Goal: Task Accomplishment & Management: Complete application form

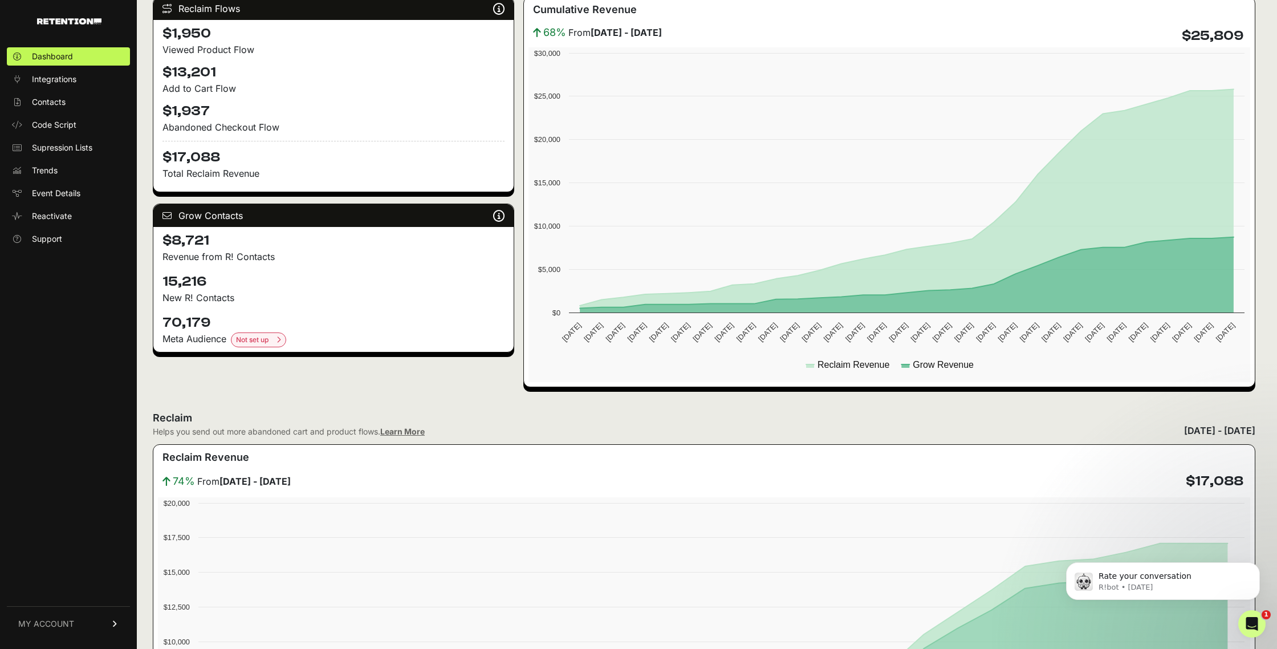
click at [56, 629] on link "MY ACCOUNT" at bounding box center [68, 623] width 123 height 35
click at [60, 516] on span "Account Details" at bounding box center [61, 517] width 59 height 11
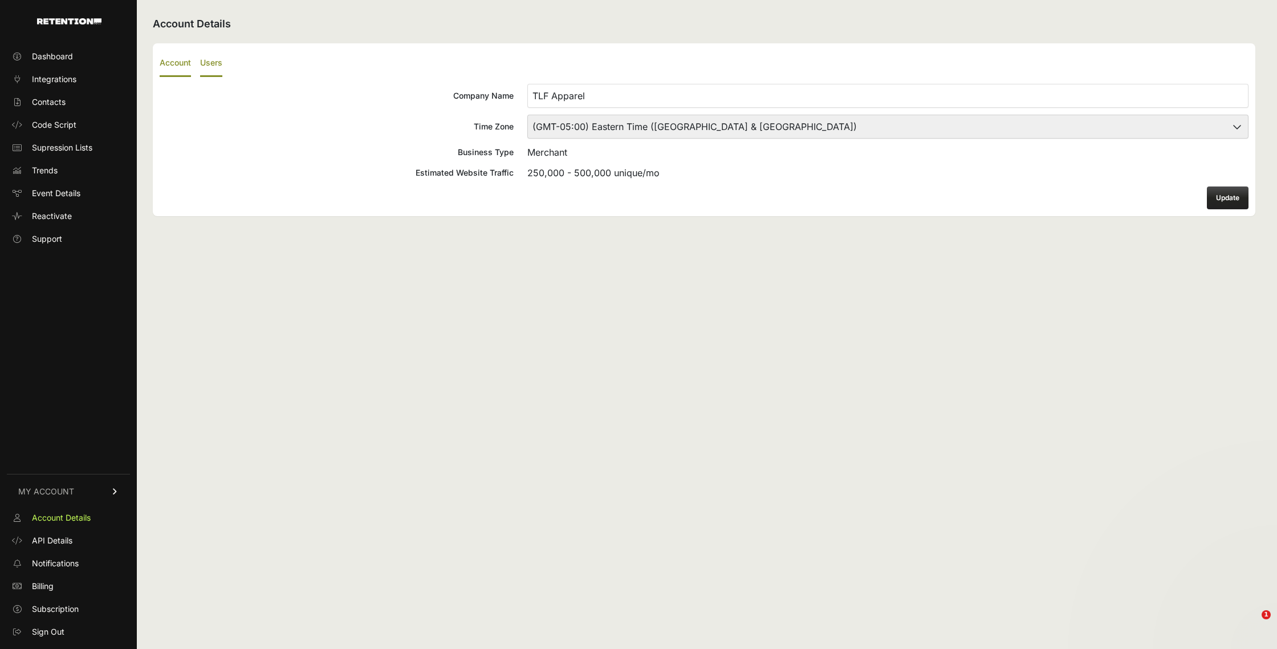
click at [214, 58] on label "Users" at bounding box center [211, 63] width 22 height 27
click at [0, 0] on input "Users" at bounding box center [0, 0] width 0 height 0
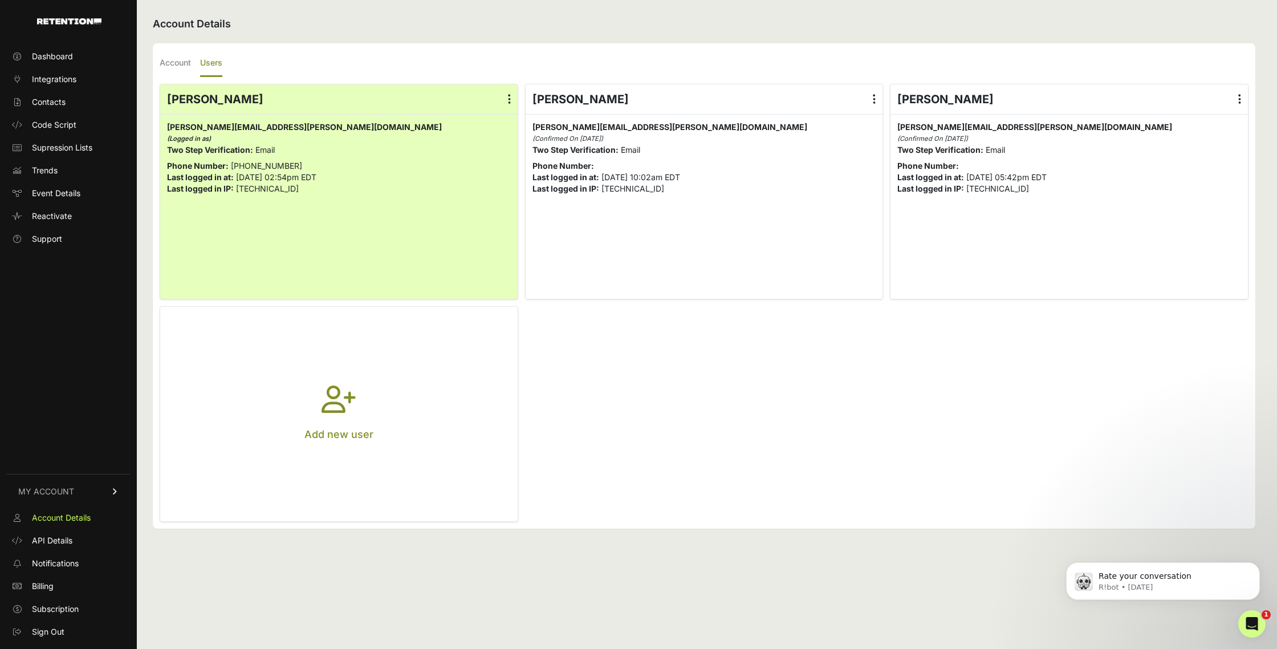
click at [346, 407] on icon "button" at bounding box center [339, 405] width 34 height 41
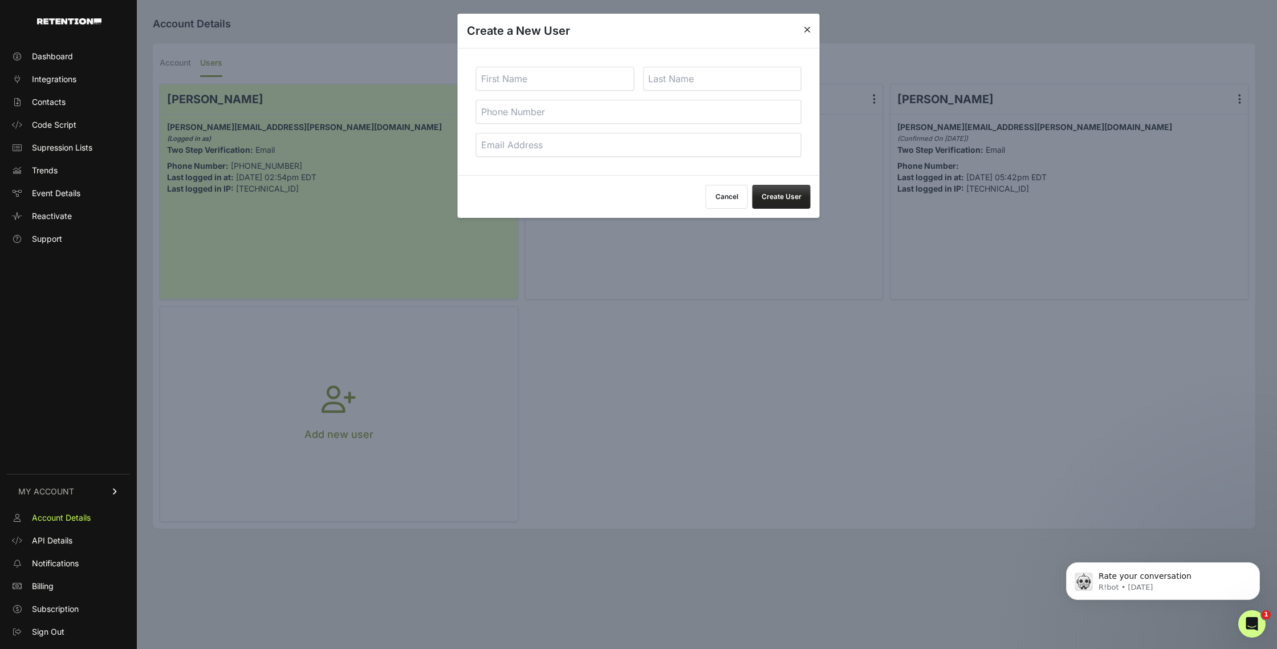
click at [532, 83] on input "text" at bounding box center [555, 79] width 158 height 24
type input "Dmtrii"
type input "D"
click at [554, 109] on input "tel" at bounding box center [639, 112] width 326 height 24
click at [562, 137] on input "email" at bounding box center [639, 145] width 326 height 24
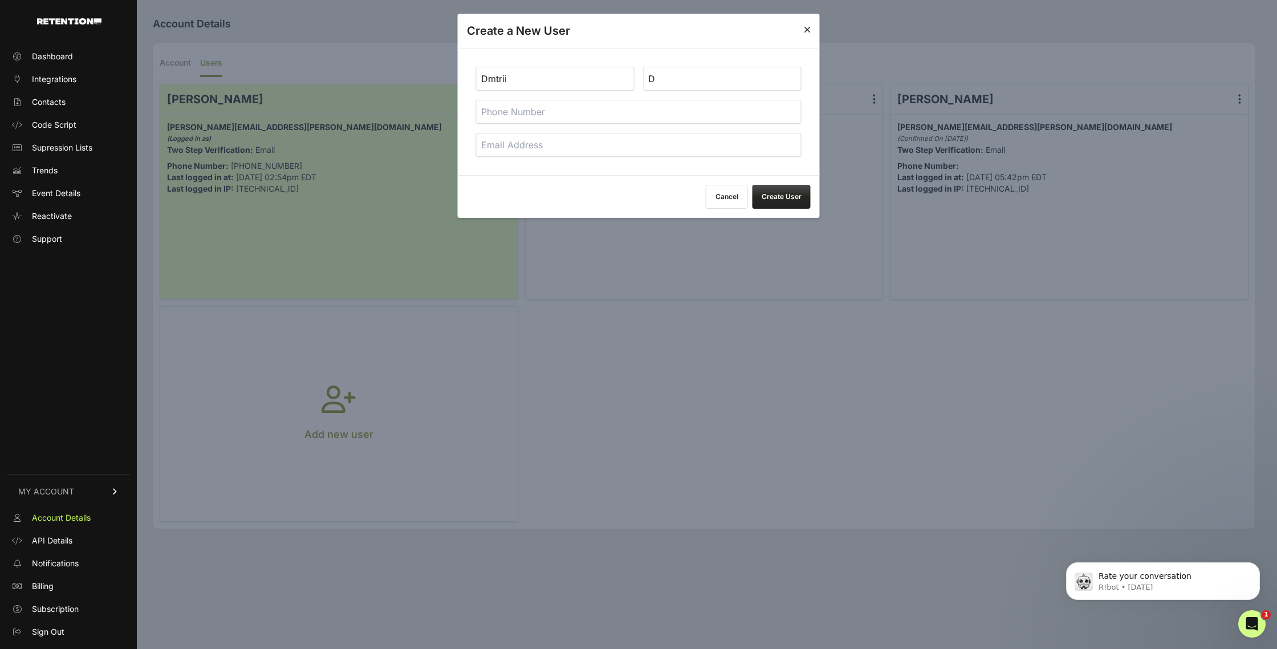
paste input "https://tlfapparel-my.sharepoint.com/:w:/p/dmitrii_dovzhenko/ETKsQZJ9BYhDtQ2da1…"
type input "https://tlfapparel-my.sharepoint.com/:w:/p/dmitrii_dovzhenko/ETKsQZJ9BYhDtQ2da1…"
paste input "Dmitrii.Dovzhenko@tlfapparel.com"
type input "Dmitrii.Dovzhenko@tlfapparel.com"
click at [776, 203] on button "Create User" at bounding box center [781, 197] width 58 height 24
